Goal: Task Accomplishment & Management: Manage account settings

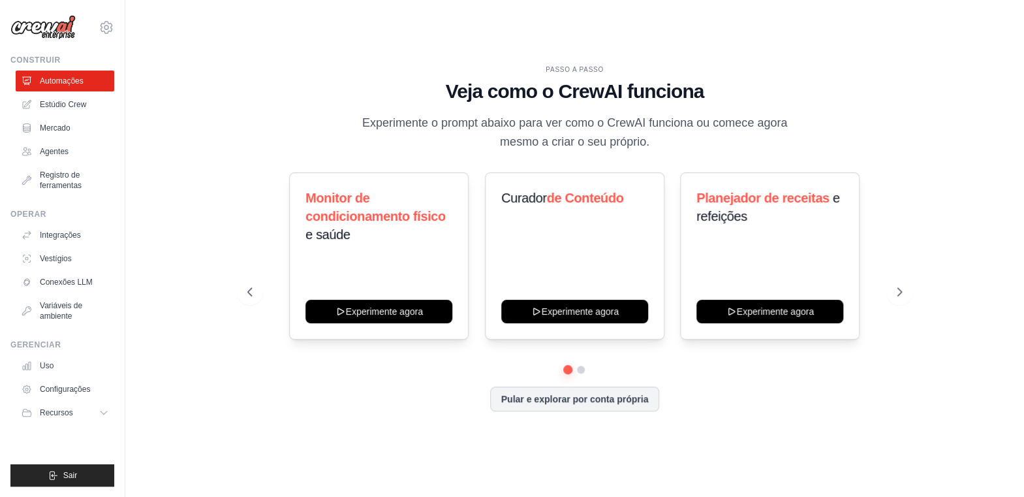
click at [53, 158] on link "Agentes" at bounding box center [65, 151] width 99 height 21
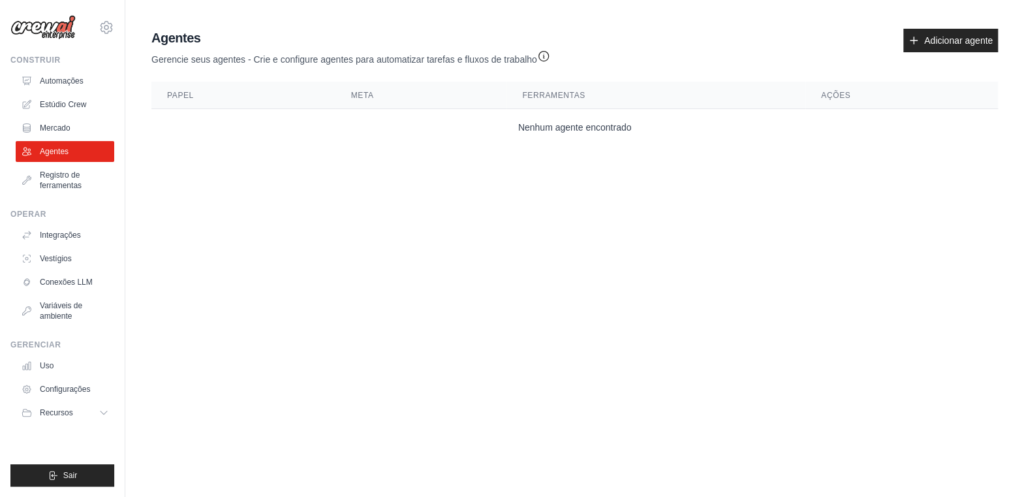
click at [72, 279] on font "Conexões LLM" at bounding box center [66, 281] width 53 height 9
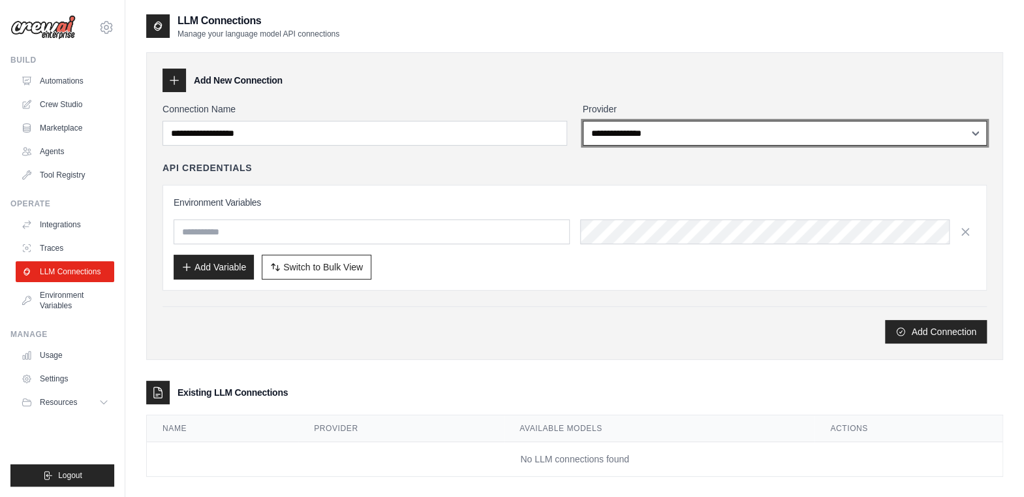
click at [969, 125] on select "**********" at bounding box center [785, 133] width 405 height 25
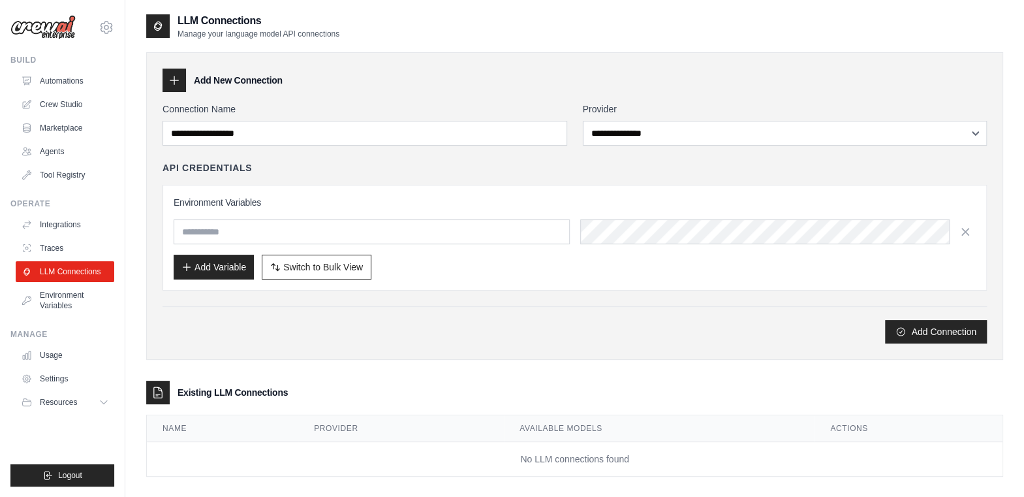
click at [215, 330] on div "Add Connection" at bounding box center [575, 331] width 824 height 23
click at [51, 373] on link "Settings" at bounding box center [65, 378] width 99 height 21
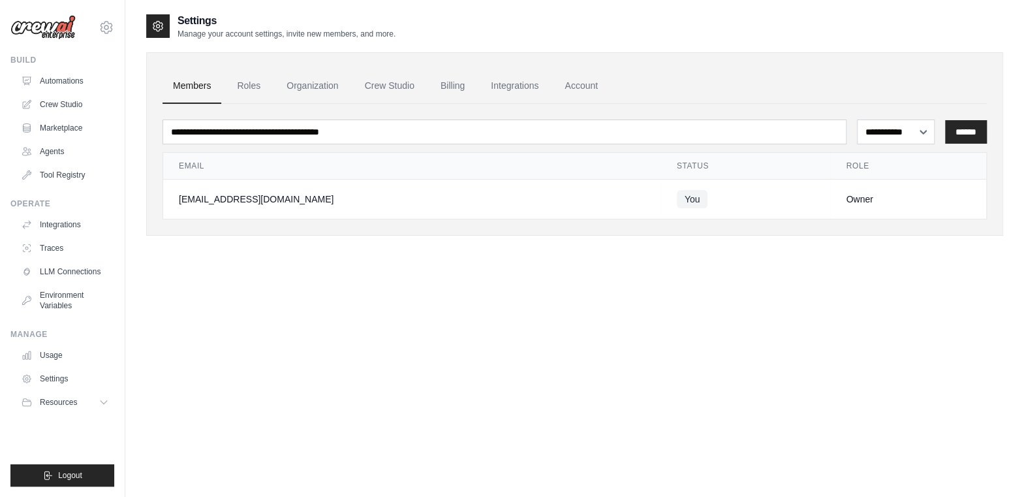
click at [460, 85] on link "Billing" at bounding box center [452, 86] width 45 height 35
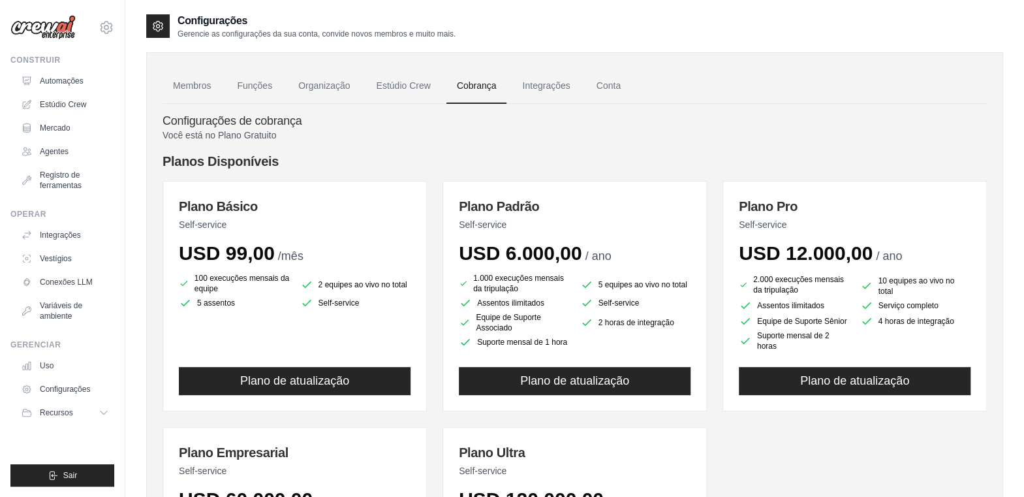
click at [615, 82] on font "Conta" at bounding box center [609, 85] width 24 height 10
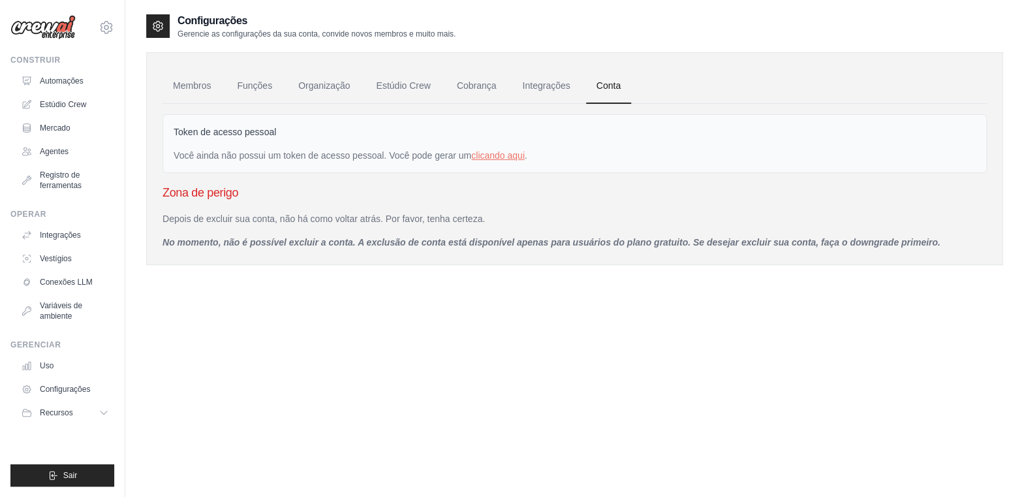
click at [256, 82] on font "Funções" at bounding box center [254, 85] width 35 height 10
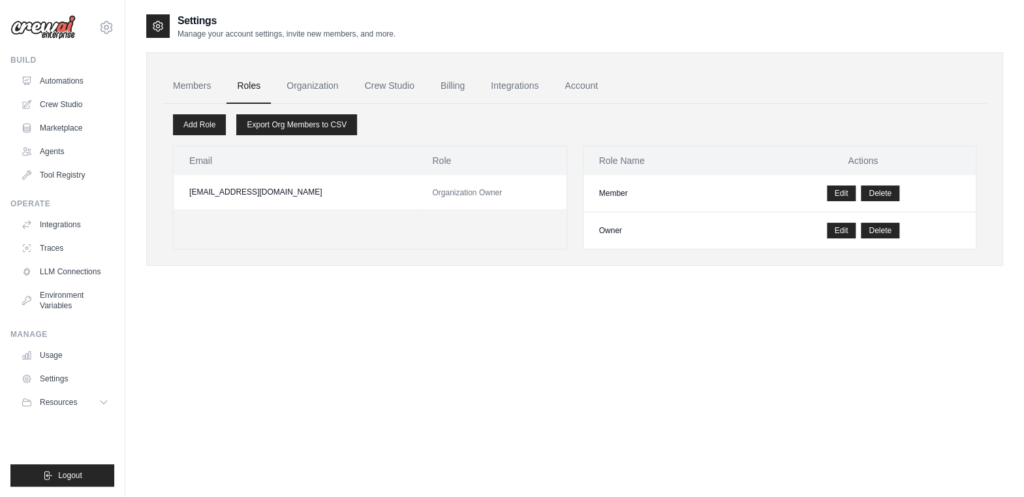
click at [192, 78] on link "Members" at bounding box center [192, 86] width 59 height 35
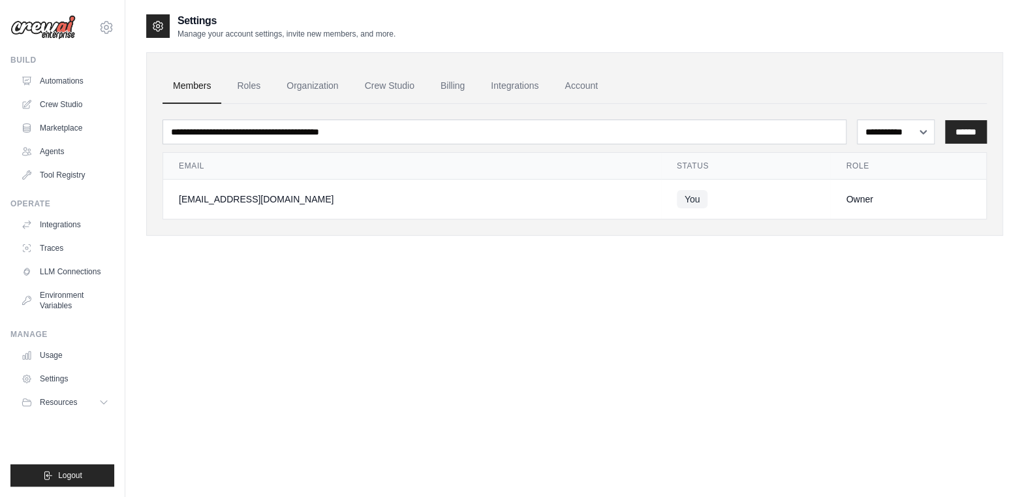
click at [52, 154] on link "Agents" at bounding box center [65, 151] width 99 height 21
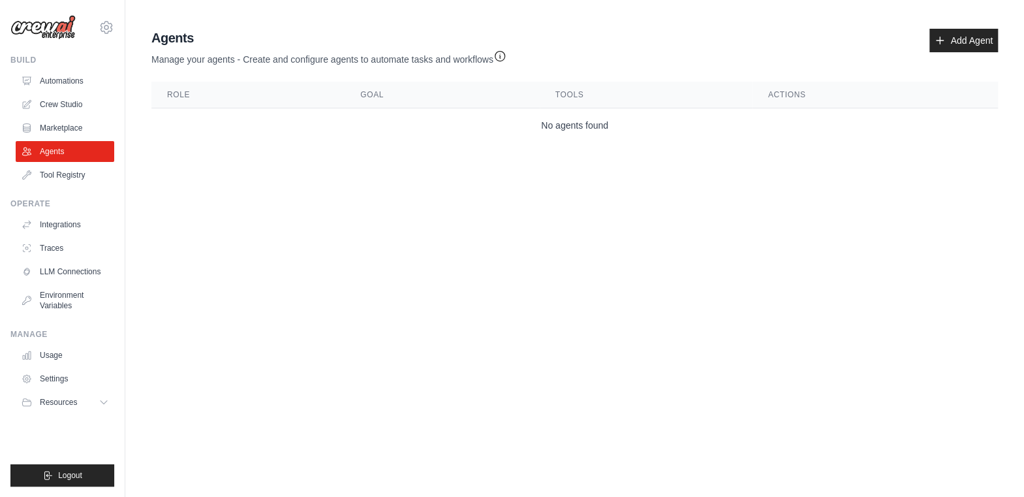
click at [966, 40] on link "Add Agent" at bounding box center [964, 40] width 69 height 23
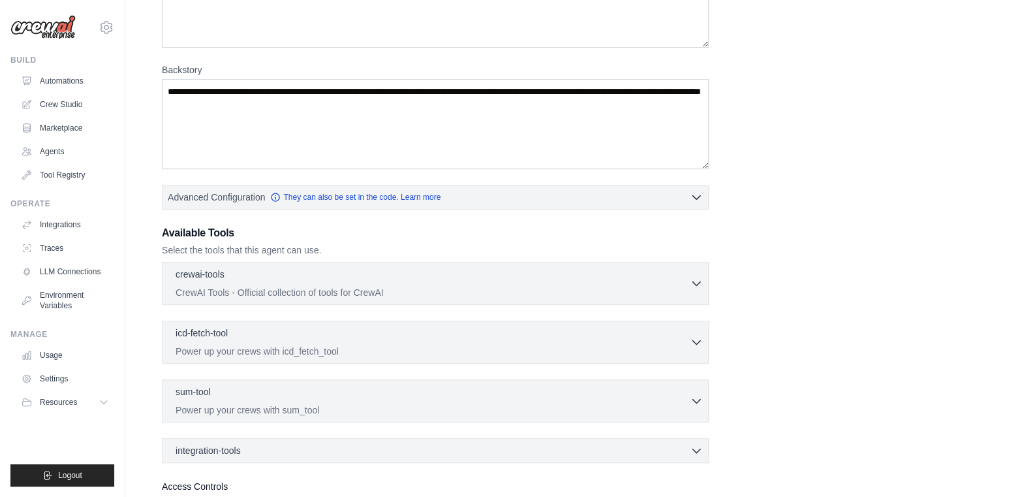
scroll to position [196, 0]
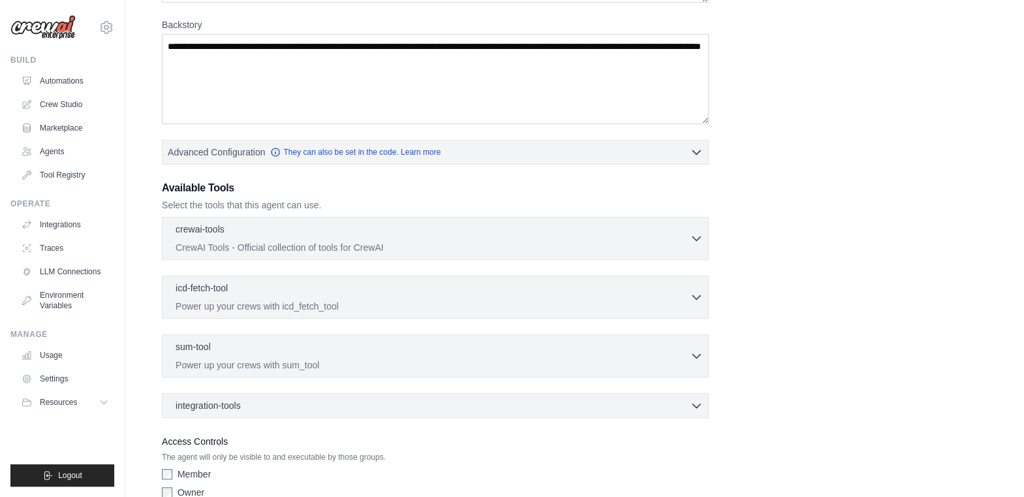
click at [695, 232] on icon "button" at bounding box center [696, 238] width 13 height 13
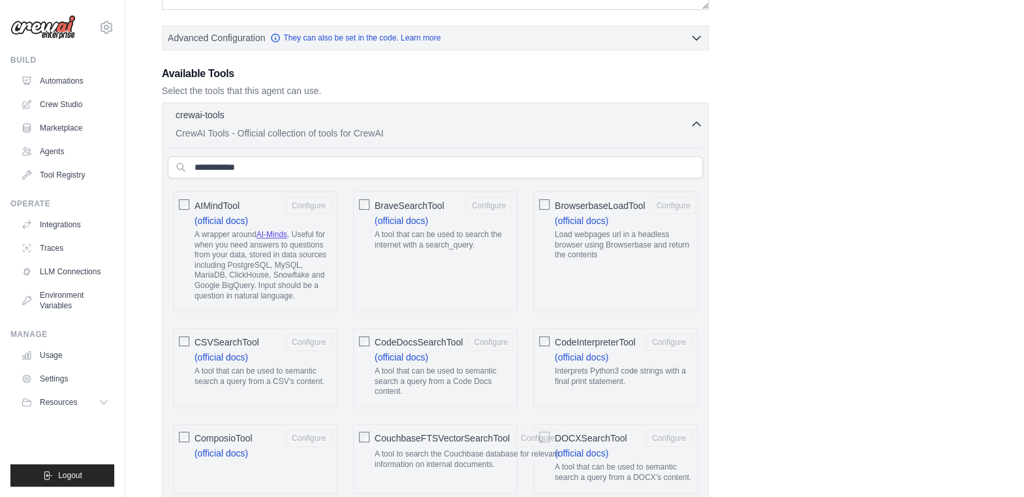
scroll to position [312, 0]
click at [231, 163] on input "text" at bounding box center [435, 166] width 535 height 22
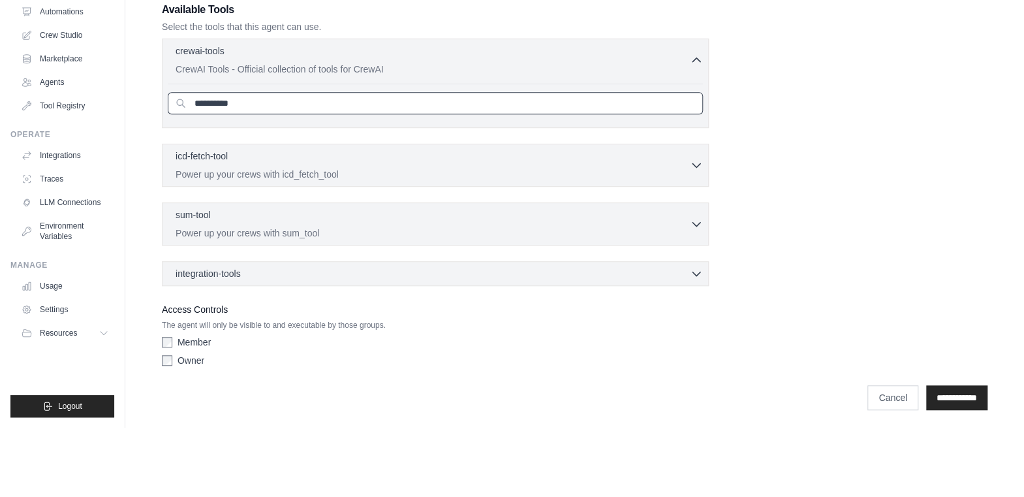
scroll to position [305, 0]
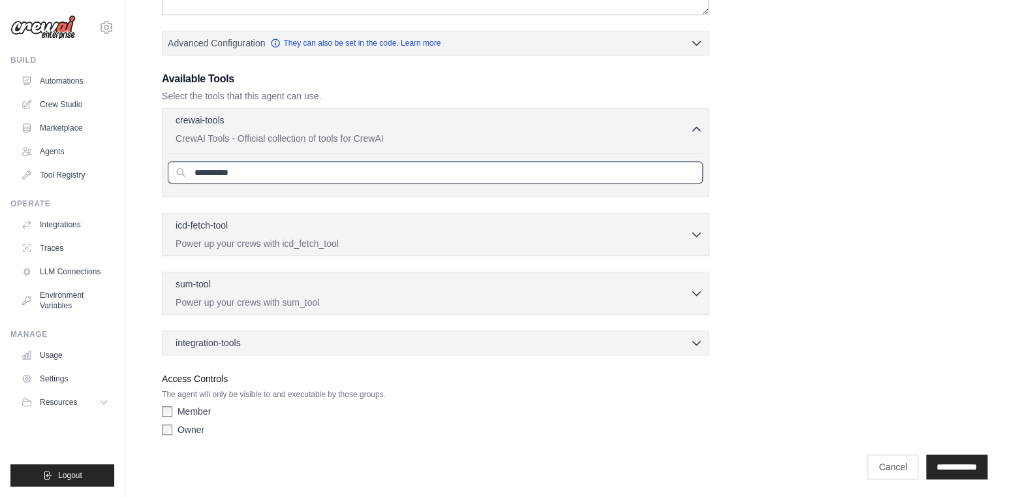
click at [260, 173] on input "*********" at bounding box center [435, 172] width 535 height 22
type input "*"
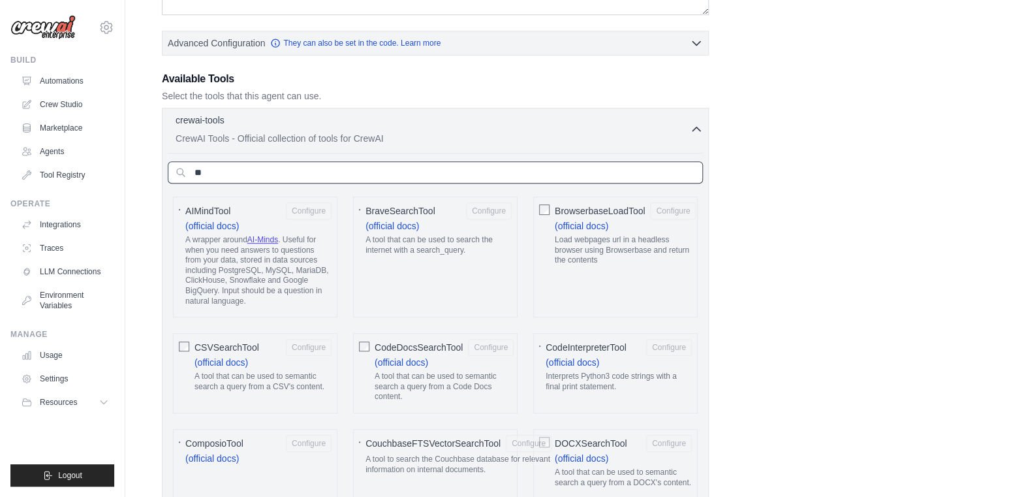
type input "*"
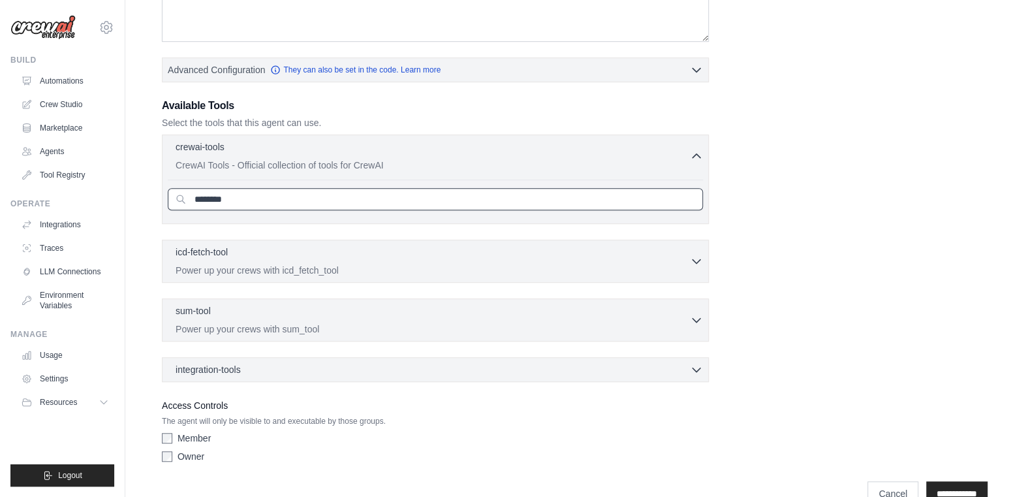
scroll to position [283, 0]
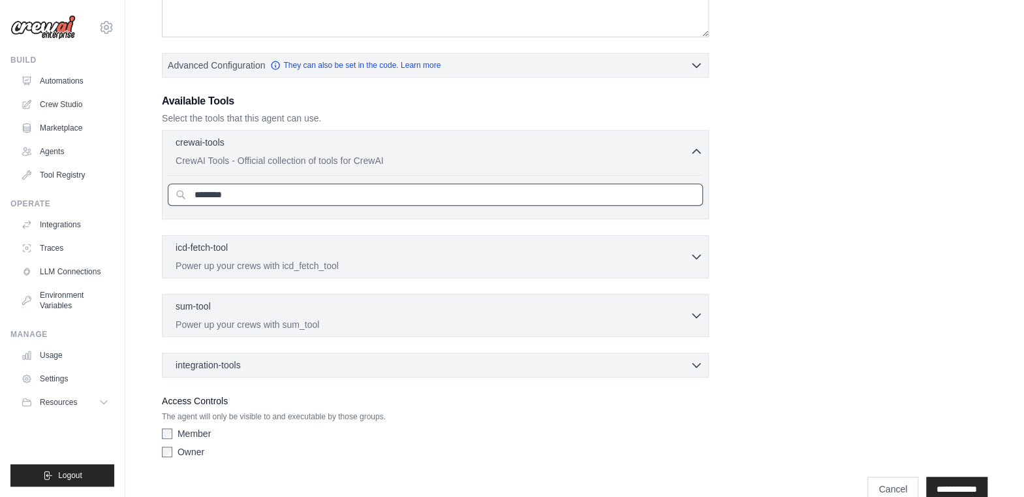
type input "********"
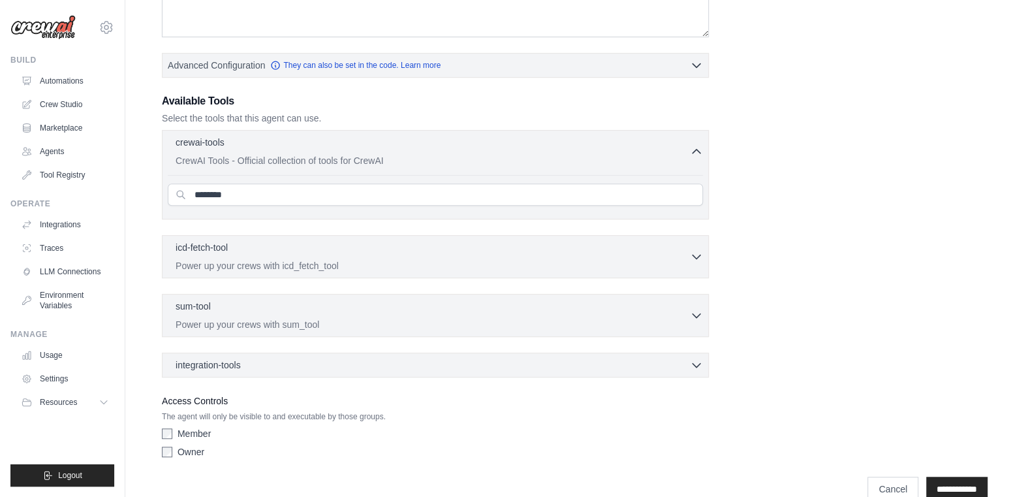
click at [51, 373] on link "Settings" at bounding box center [65, 378] width 99 height 21
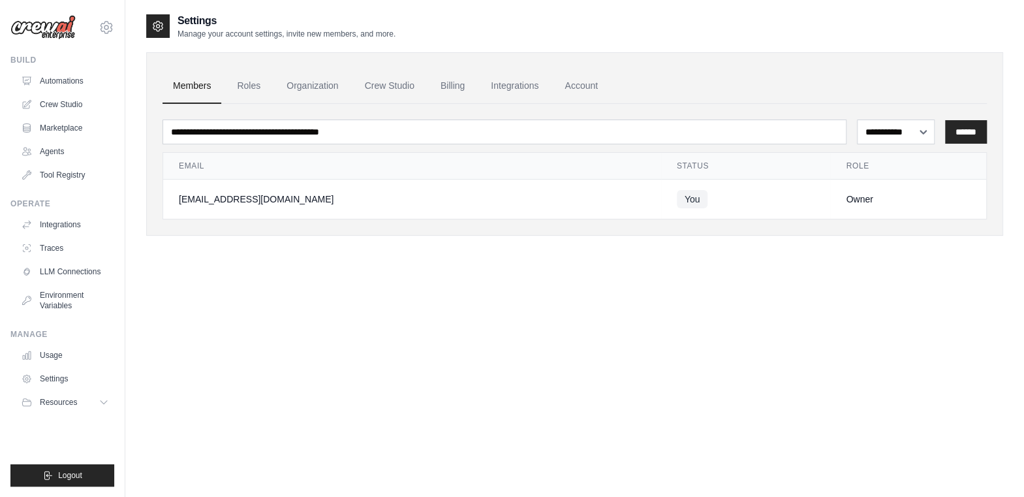
click at [581, 90] on link "Account" at bounding box center [581, 86] width 54 height 35
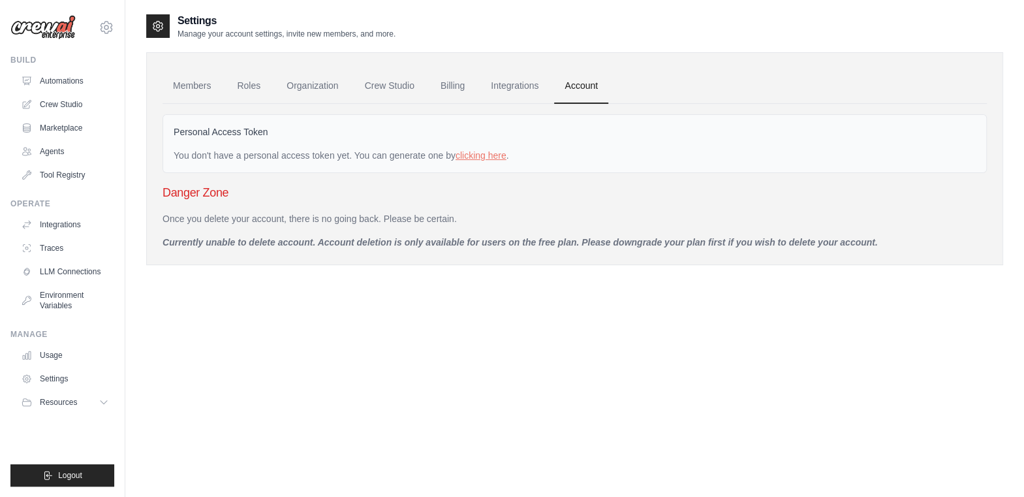
click at [520, 90] on link "Integrations" at bounding box center [514, 86] width 69 height 35
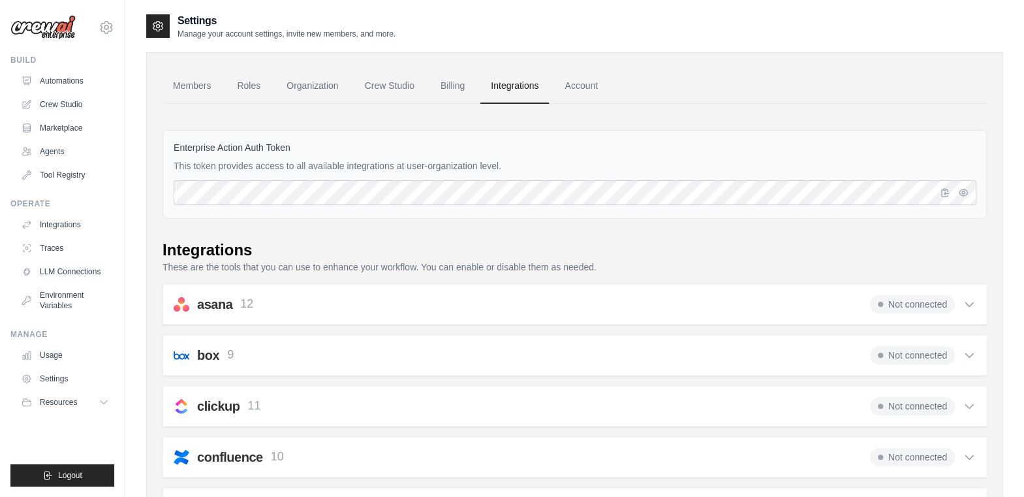
click at [961, 195] on icon "button" at bounding box center [963, 192] width 8 height 6
click at [966, 189] on icon "button" at bounding box center [963, 193] width 8 height 8
click at [969, 191] on button "button" at bounding box center [964, 193] width 16 height 16
click at [971, 195] on button "button" at bounding box center [964, 193] width 16 height 16
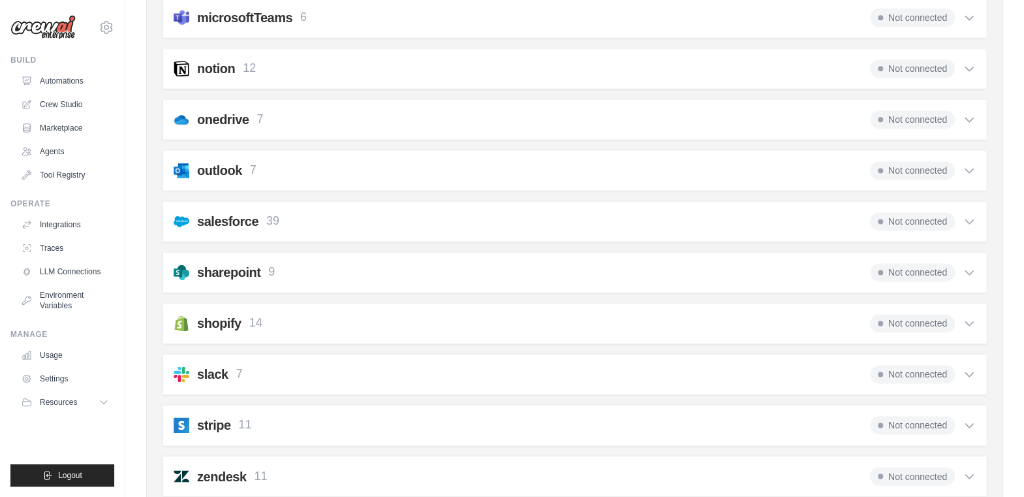
scroll to position [920, 0]
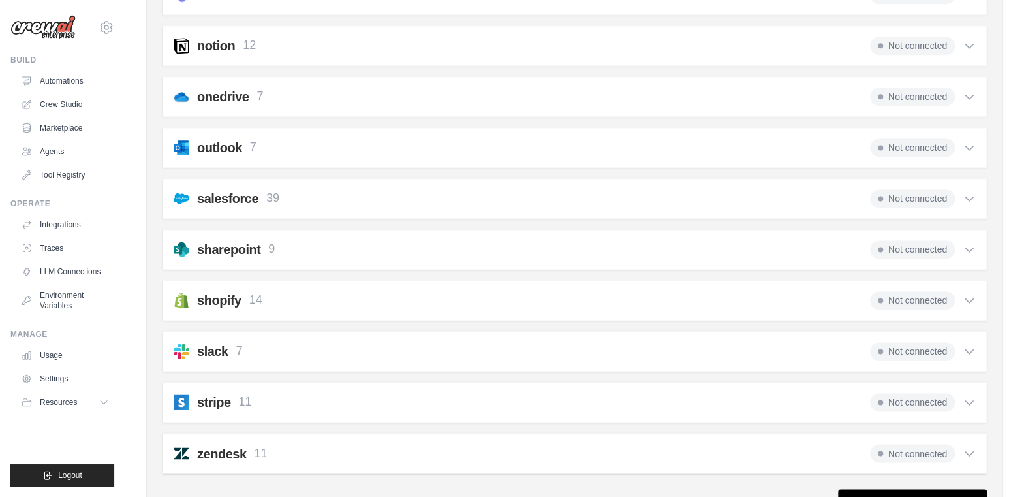
click at [103, 400] on icon at bounding box center [104, 402] width 10 height 10
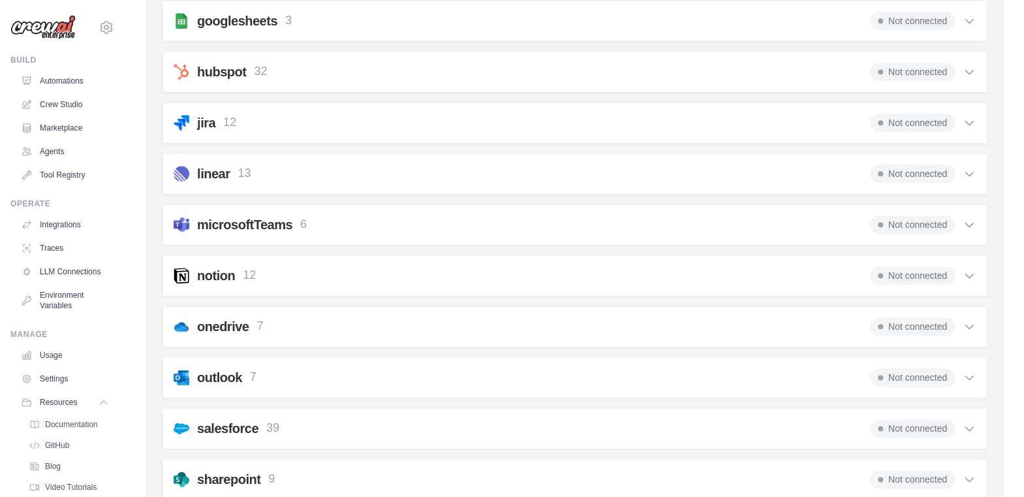
scroll to position [0, 0]
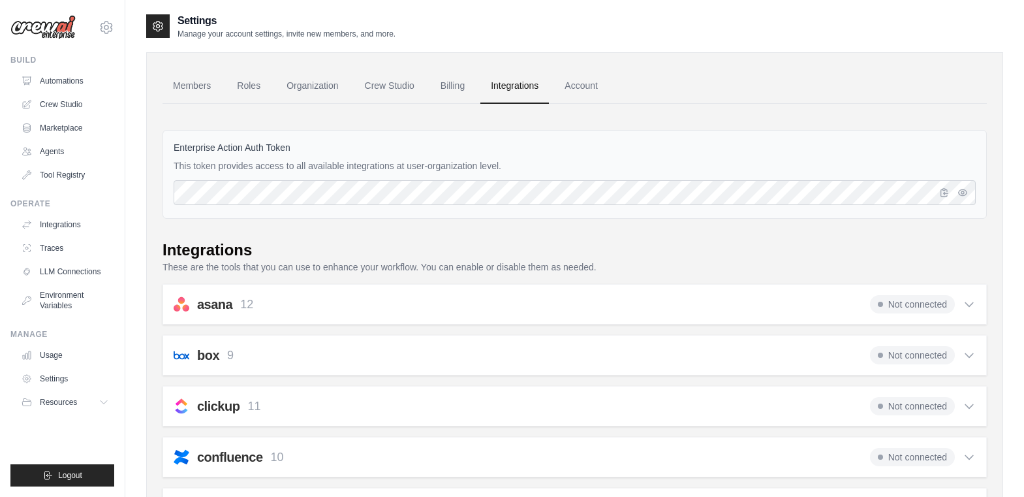
click at [400, 90] on link "Crew Studio" at bounding box center [389, 86] width 70 height 35
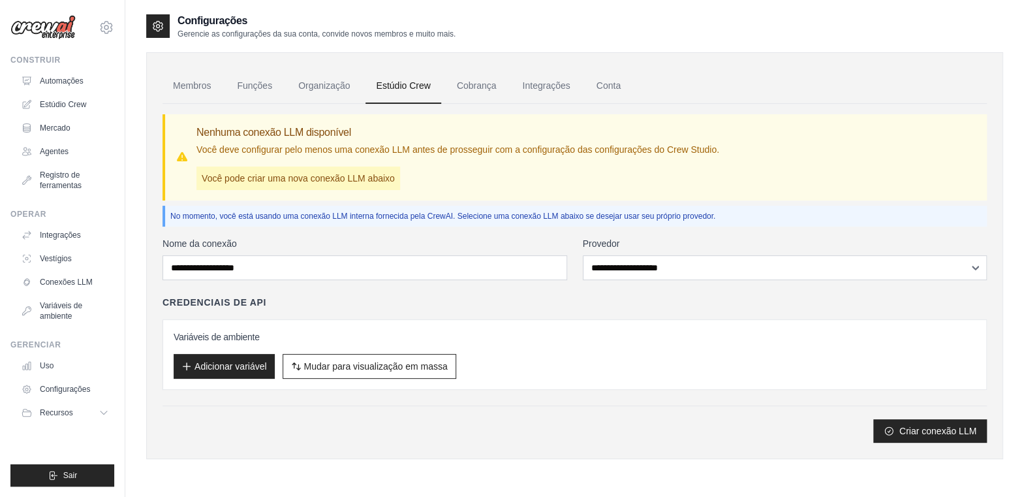
click at [57, 283] on font "Conexões LLM" at bounding box center [66, 281] width 53 height 9
